Goal: Task Accomplishment & Management: Manage account settings

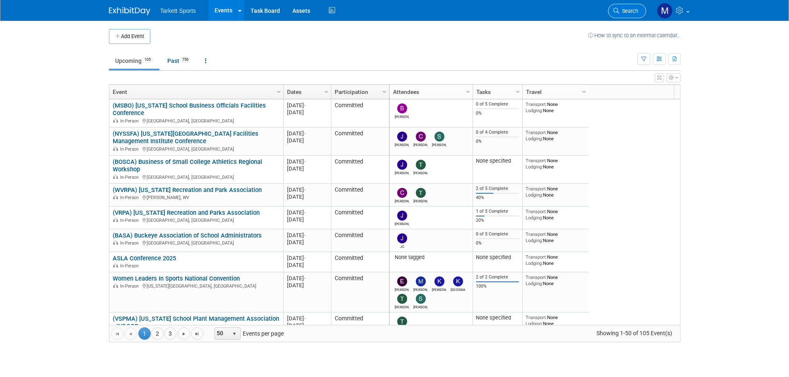
click at [632, 12] on span "Search" at bounding box center [628, 11] width 19 height 6
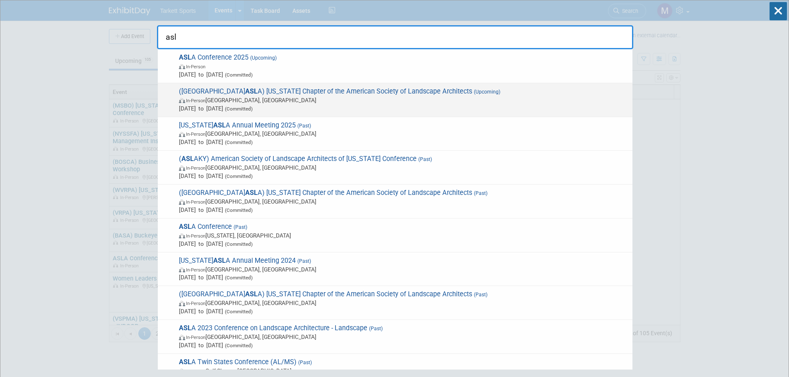
type input "asl"
click at [308, 91] on span "(NJ ASL A) New Jersey Chapter of the American Society of Landscape Architects (…" at bounding box center [402, 99] width 452 height 25
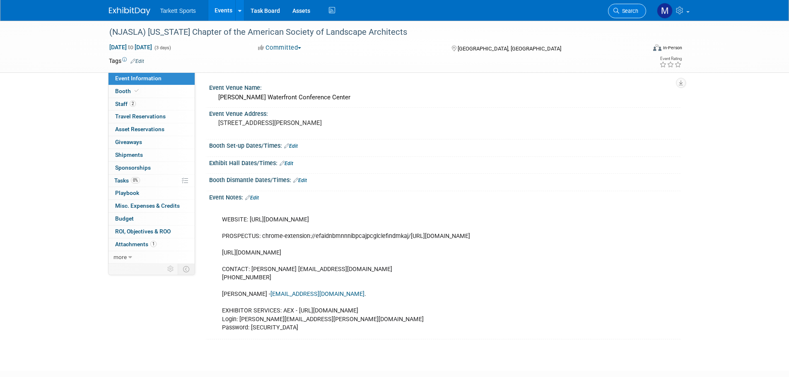
click at [624, 12] on span "Search" at bounding box center [628, 11] width 19 height 6
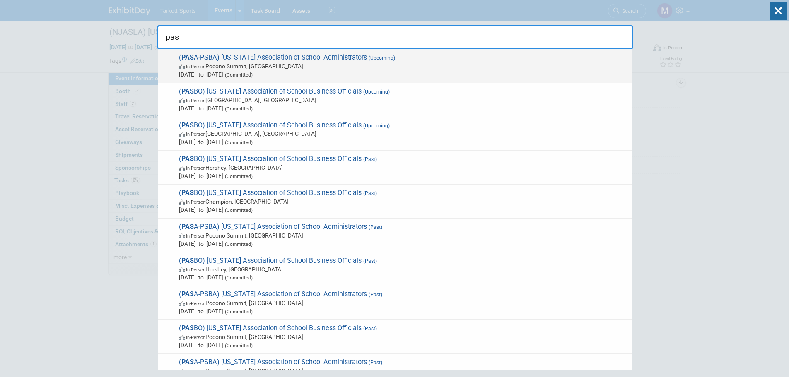
type input "pas"
click at [462, 68] on span "In-Person Pocono Summit, PA" at bounding box center [403, 66] width 449 height 8
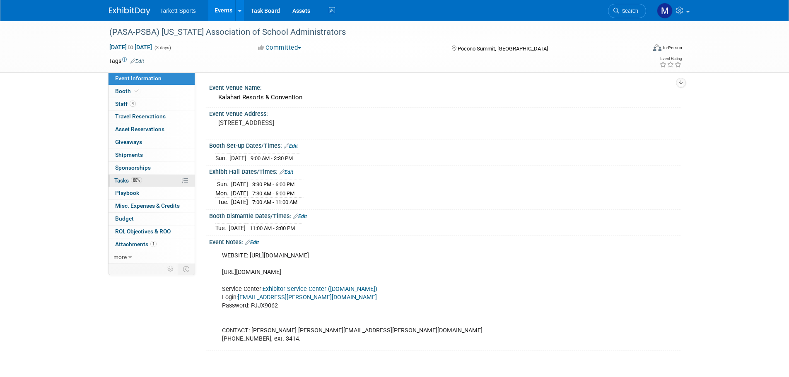
click at [151, 179] on link "80% Tasks 80%" at bounding box center [151, 181] width 86 height 12
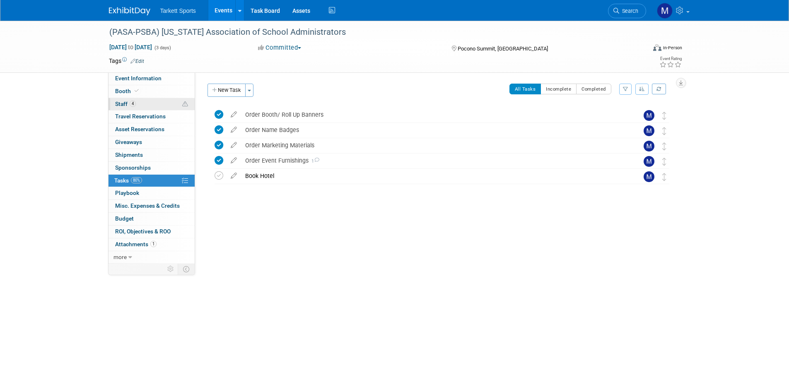
click at [146, 106] on link "4 Staff 4" at bounding box center [151, 104] width 86 height 12
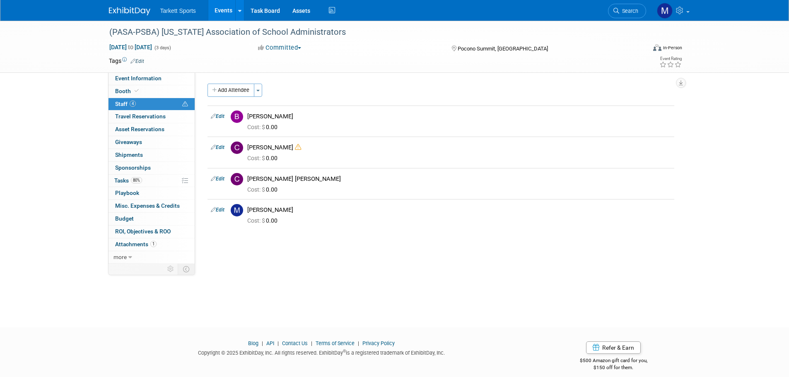
click at [217, 6] on link "Events" at bounding box center [223, 10] width 30 height 21
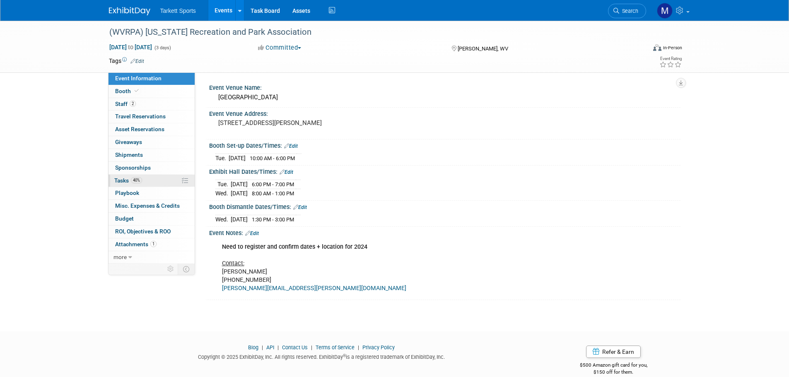
click at [140, 180] on span "40%" at bounding box center [136, 180] width 11 height 6
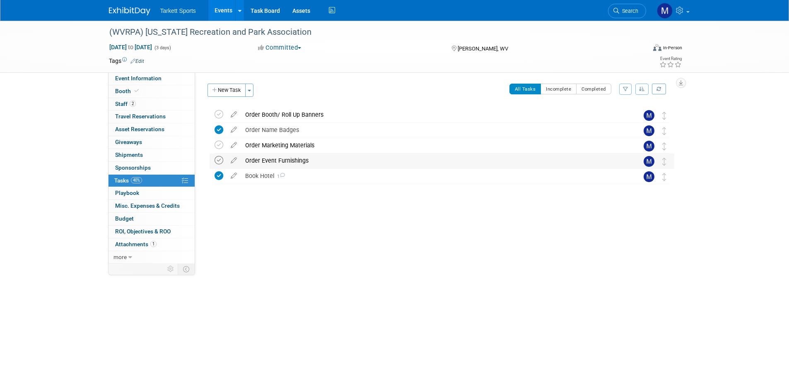
click at [218, 159] on icon at bounding box center [218, 160] width 9 height 9
click at [216, 147] on icon at bounding box center [218, 145] width 9 height 9
drag, startPoint x: 217, startPoint y: 111, endPoint x: 220, endPoint y: 116, distance: 5.9
click at [218, 111] on icon at bounding box center [218, 114] width 9 height 9
click at [216, 162] on icon at bounding box center [218, 160] width 9 height 9
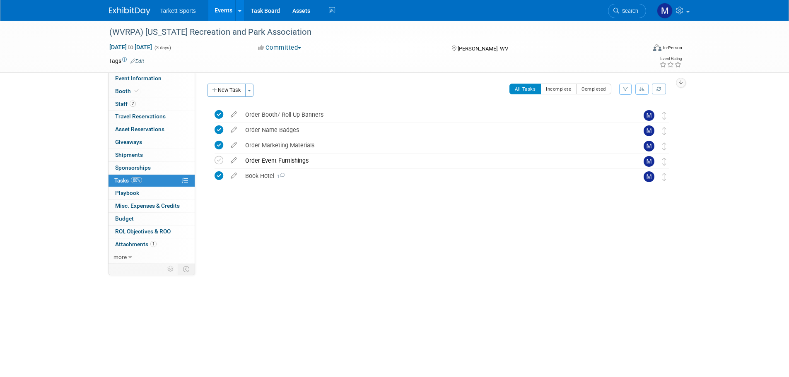
click at [147, 72] on div "(WVRPA) [US_STATE] Recreation and Park Association [DATE] to [DATE] (3 days) [D…" at bounding box center [395, 47] width 584 height 52
click at [148, 76] on span "Event Information" at bounding box center [138, 78] width 46 height 7
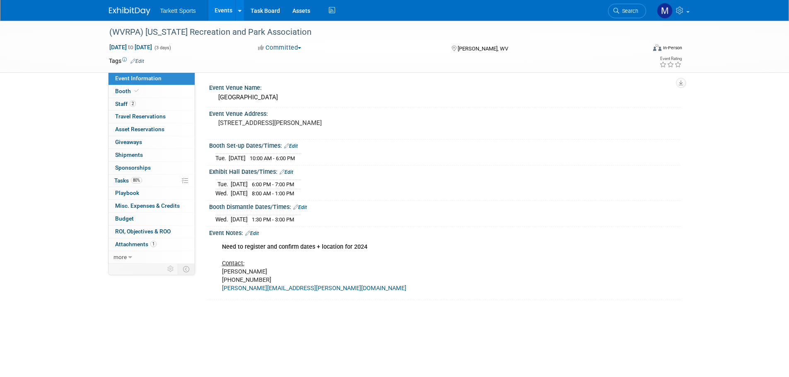
click at [293, 146] on link "Edit" at bounding box center [291, 146] width 14 height 6
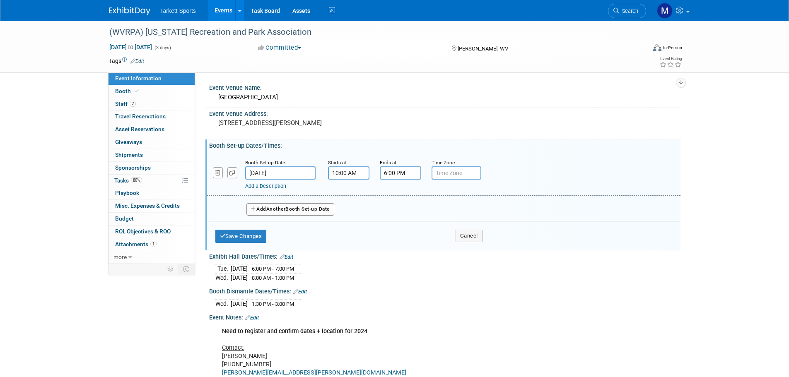
click at [332, 171] on input "10:00 AM" at bounding box center [348, 172] width 41 height 13
click at [342, 222] on span at bounding box center [347, 229] width 14 height 14
type input "9:00 AM"
click at [399, 252] on span at bounding box center [408, 248] width 56 height 14
click at [259, 239] on button "Save Changes" at bounding box center [240, 236] width 51 height 13
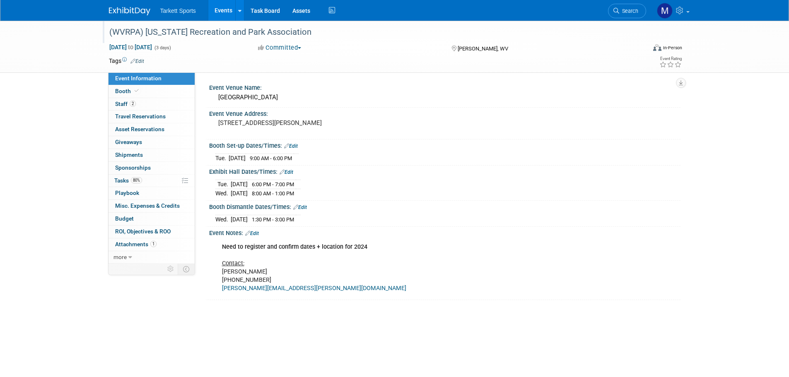
click at [243, 35] on div "(WVRPA) [US_STATE] Recreation and Park Association" at bounding box center [369, 32] width 527 height 15
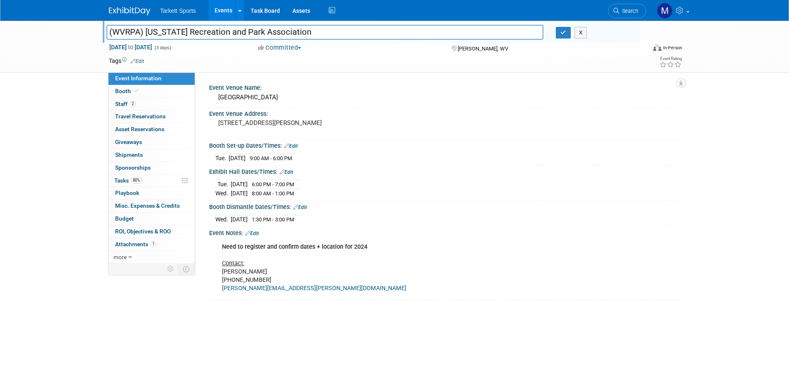
drag, startPoint x: 371, startPoint y: 35, endPoint x: -128, endPoint y: 29, distance: 499.3
click at [0, 29] on html "Tarkett Sports Events Add Event Bulk Upload Events Shareable Event Boards Recen…" at bounding box center [394, 188] width 789 height 377
drag, startPoint x: 132, startPoint y: 101, endPoint x: 138, endPoint y: 116, distance: 16.9
click at [132, 101] on span "2" at bounding box center [133, 104] width 6 height 6
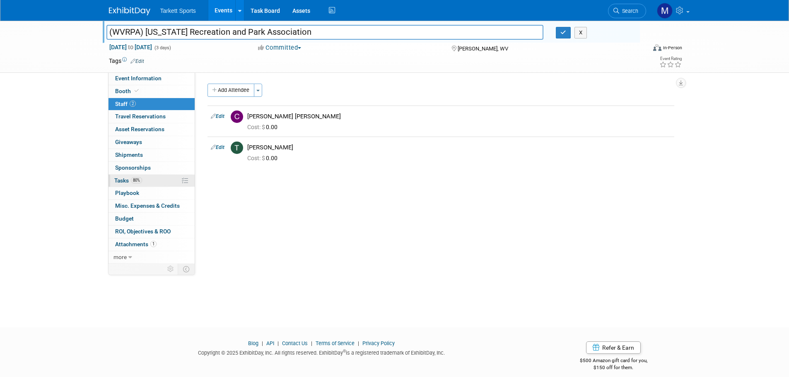
click at [161, 178] on link "80% Tasks 80%" at bounding box center [151, 181] width 86 height 12
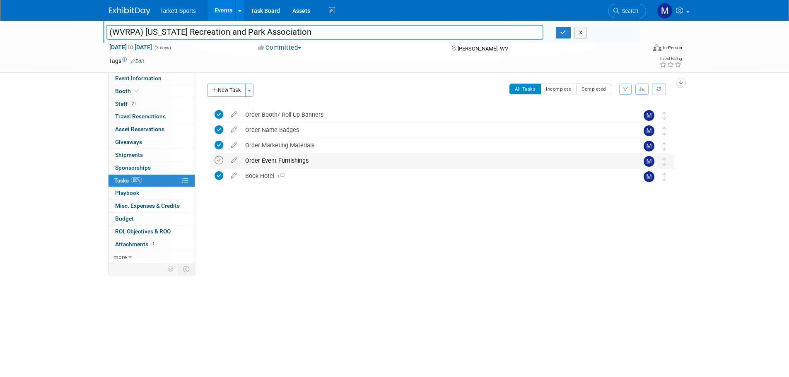
click at [219, 163] on icon at bounding box center [218, 160] width 9 height 9
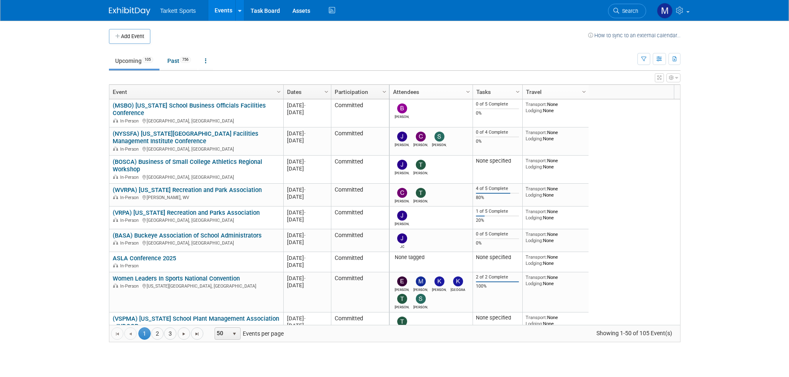
click at [630, 10] on span "Search" at bounding box center [628, 11] width 19 height 6
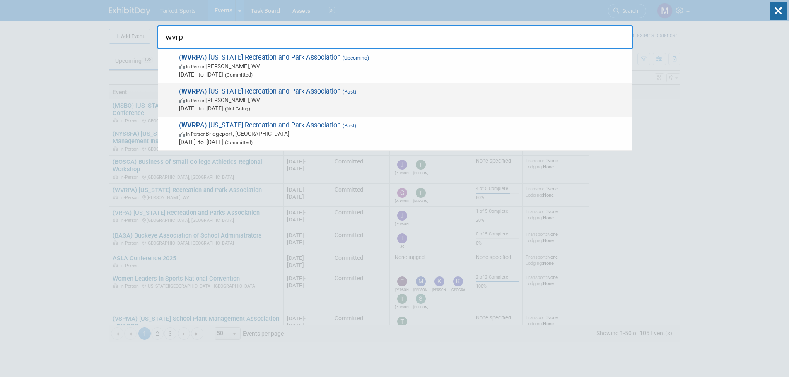
type input "wvrp"
click at [309, 89] on span "( WVRP A) West Virginia Recreation and Park Association (Past) In-Person Davis,…" at bounding box center [402, 99] width 452 height 25
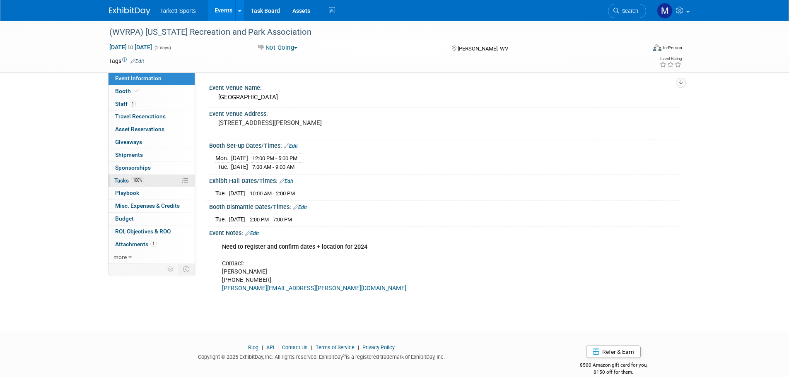
click at [141, 176] on link "100% Tasks 100%" at bounding box center [151, 181] width 86 height 12
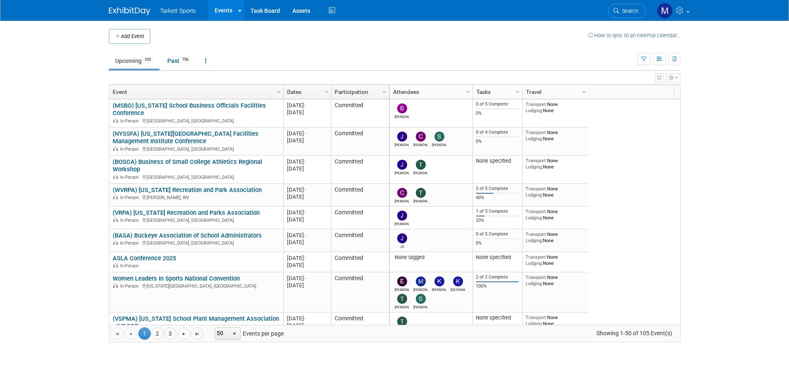
click at [630, 8] on span "Search" at bounding box center [628, 11] width 19 height 6
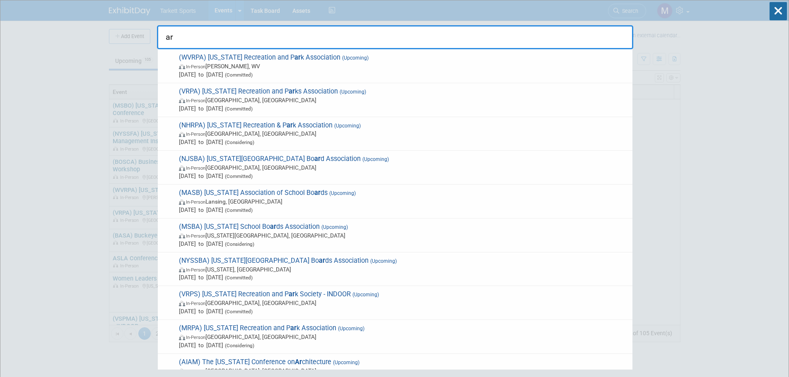
type input "arp"
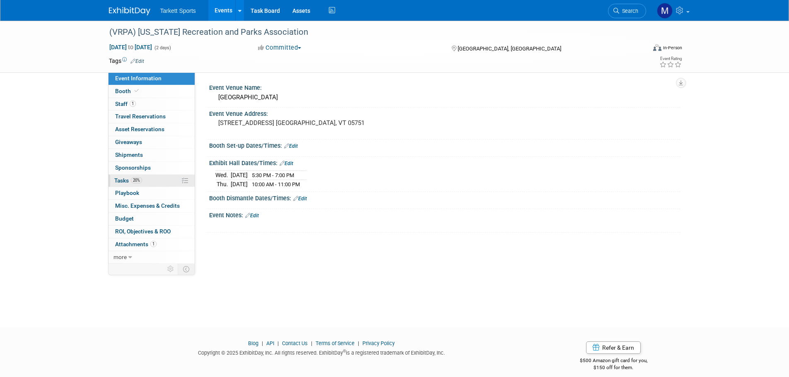
click at [166, 183] on link "20% Tasks 20%" at bounding box center [151, 181] width 86 height 12
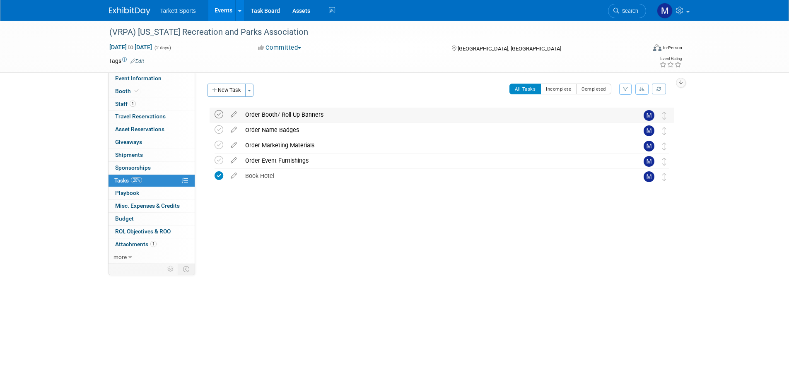
click at [219, 110] on icon at bounding box center [218, 114] width 9 height 9
click at [217, 144] on icon at bounding box center [218, 145] width 9 height 9
click at [144, 91] on link "Booth" at bounding box center [151, 91] width 86 height 12
select select "FieldTurf"
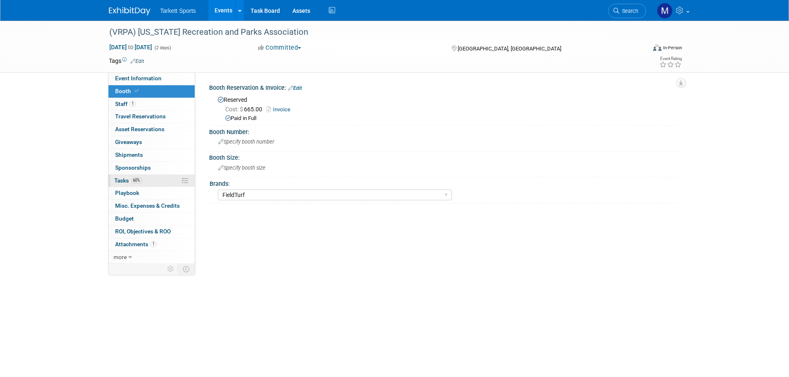
click at [147, 180] on link "60% Tasks 60%" at bounding box center [151, 181] width 86 height 12
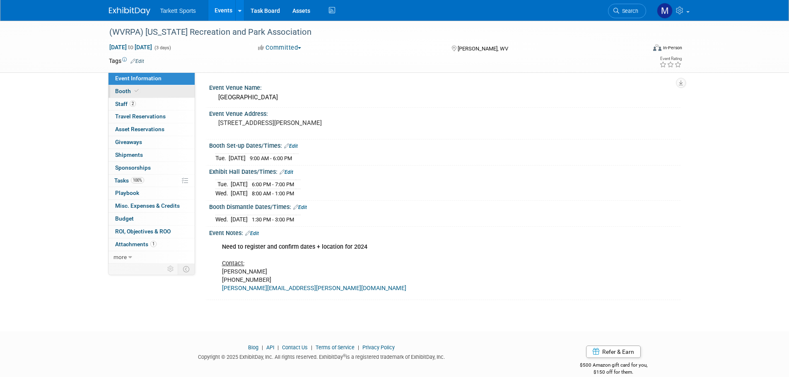
click at [142, 93] on link "Booth" at bounding box center [151, 91] width 86 height 12
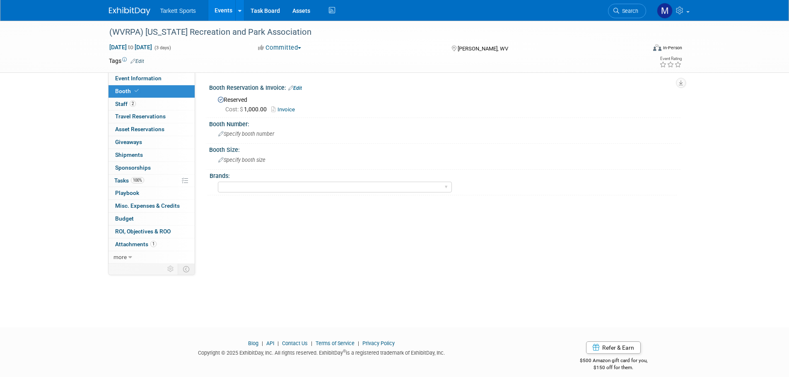
click at [286, 109] on link "Invoice" at bounding box center [285, 109] width 28 height 6
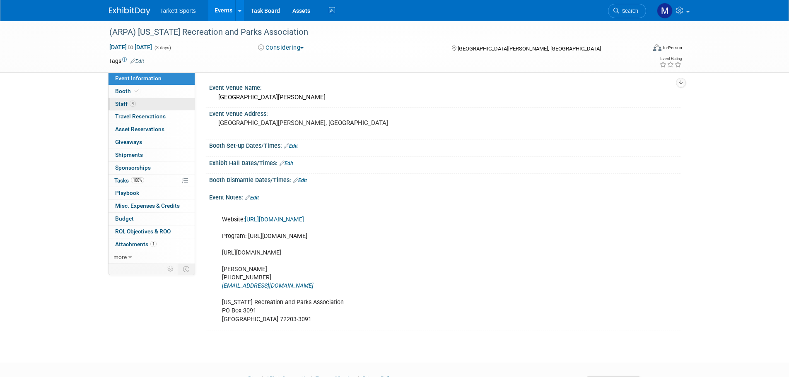
click at [142, 106] on link "4 Staff 4" at bounding box center [151, 104] width 86 height 12
